Goal: Communication & Community: Answer question/provide support

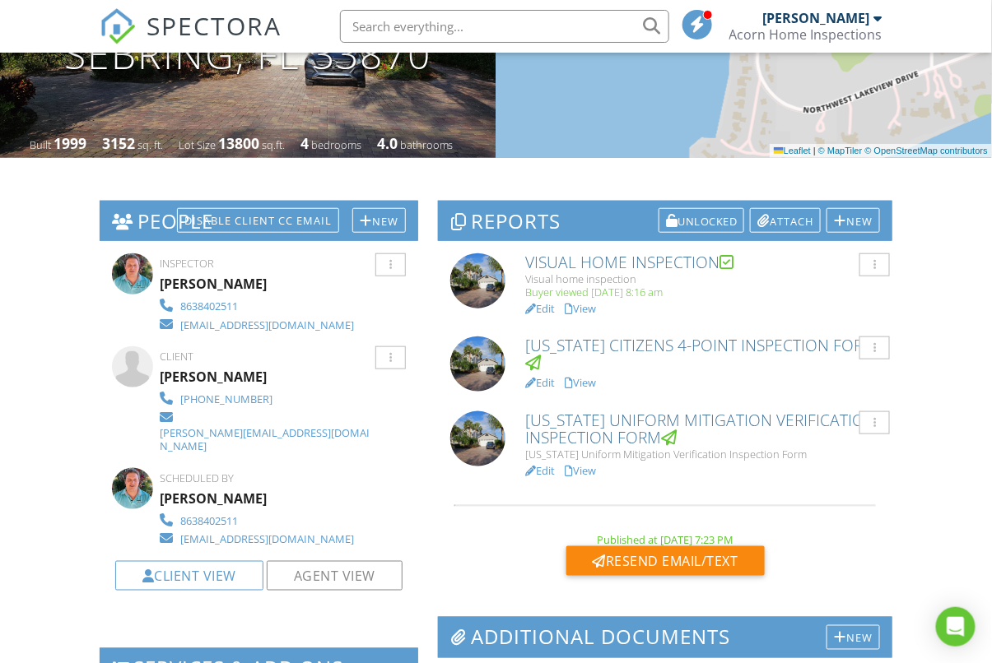
scroll to position [285, 0]
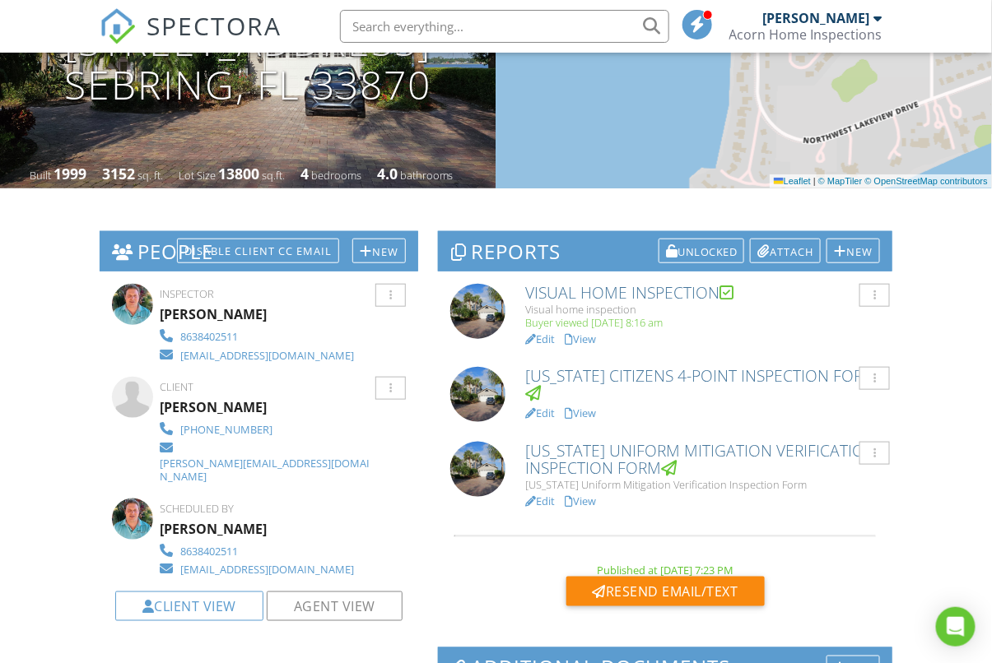
click at [661, 593] on div "Resend Email/Text" at bounding box center [665, 592] width 198 height 30
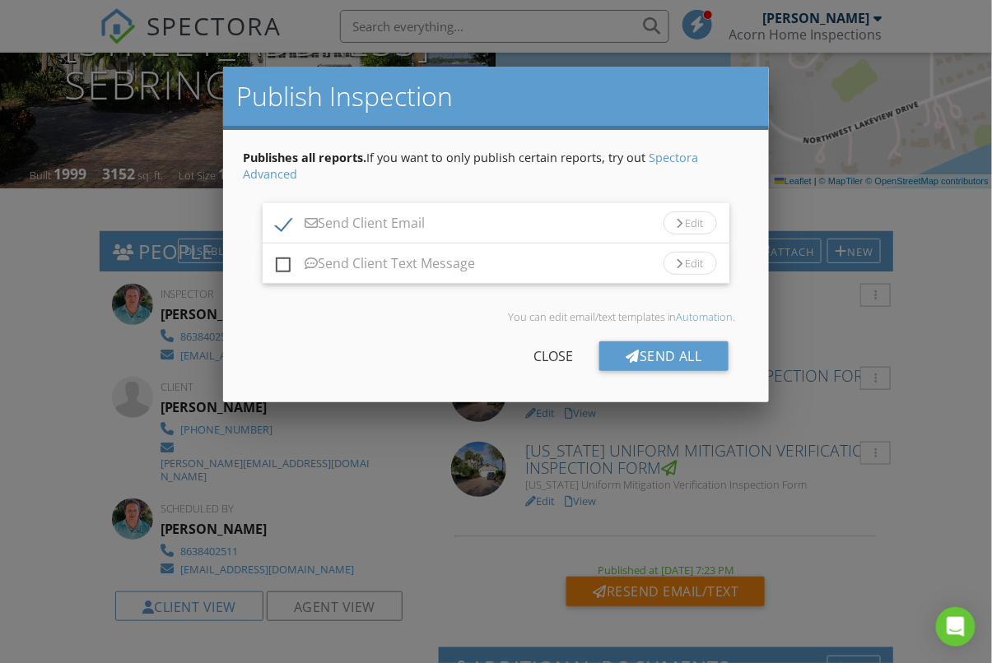
click at [282, 263] on label "Send Client Text Message" at bounding box center [375, 266] width 199 height 21
click at [282, 261] on input "Send Client Text Message" at bounding box center [281, 255] width 11 height 11
checkbox input "true"
click at [696, 358] on div "Send All" at bounding box center [663, 357] width 129 height 30
